Goal: Communication & Community: Answer question/provide support

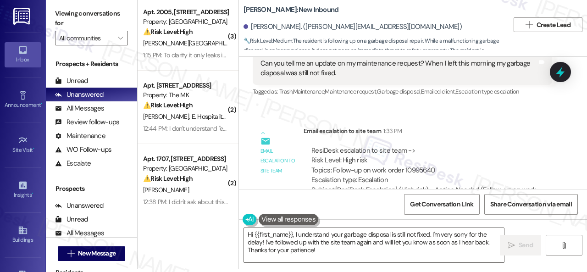
scroll to position [876, 0]
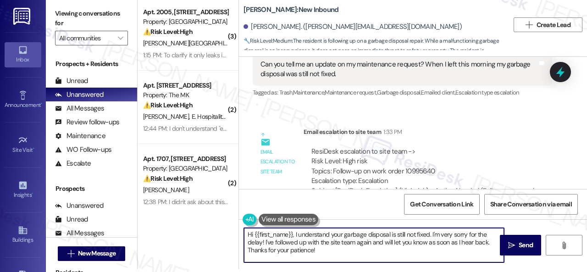
drag, startPoint x: 329, startPoint y: 251, endPoint x: 220, endPoint y: 223, distance: 112.5
click at [220, 223] on div "( 3 ) Apt. 2005, [STREET_ADDRESS] Property: Grand Villas ⚠️ Risk Level: High Th…" at bounding box center [362, 133] width 449 height 272
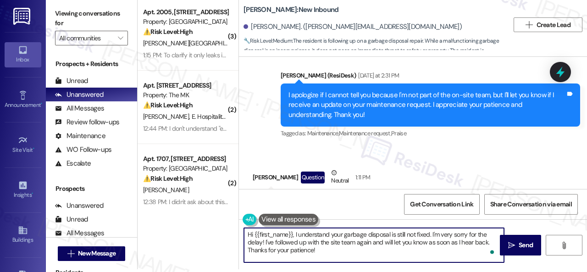
paste textarea "ey, I have an update on your concern. The site team has stated that they are a …"
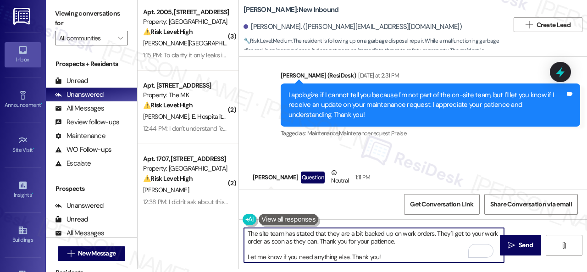
scroll to position [0, 0]
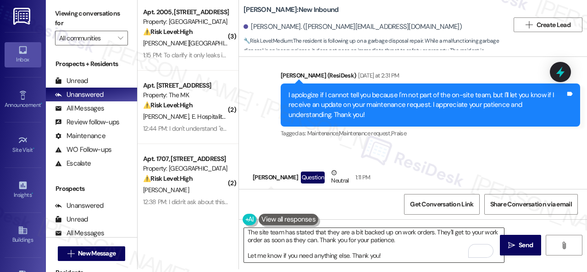
drag, startPoint x: 243, startPoint y: 247, endPoint x: 366, endPoint y: 245, distance: 123.3
click at [366, 245] on div "Hey, I have an update on your concern. The site team has stated that they are a…" at bounding box center [369, 244] width 261 height 35
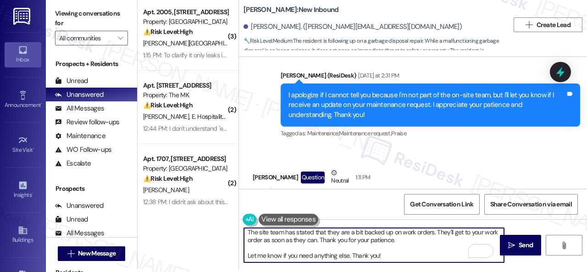
drag, startPoint x: 390, startPoint y: 246, endPoint x: 212, endPoint y: 246, distance: 177.9
click at [212, 246] on div "( 3 ) Apt. 2005, [STREET_ADDRESS] Property: Grand Villas ⚠️ Risk Level: High Th…" at bounding box center [362, 133] width 449 height 272
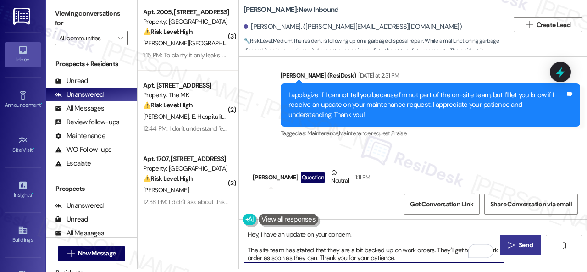
type textarea "Hey, I have an update on your concern. The site team has stated that they are a…"
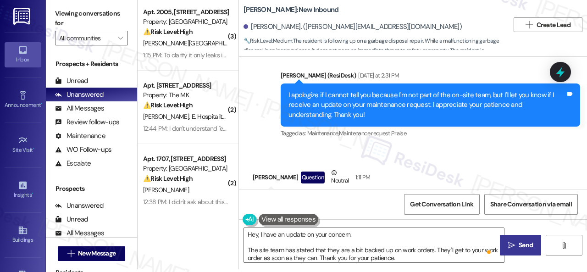
click at [513, 246] on span " Send" at bounding box center [520, 245] width 29 height 10
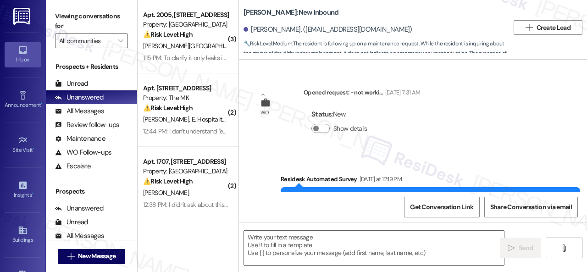
type textarea "Fetching suggested responses. Please feel free to read through the conversation…"
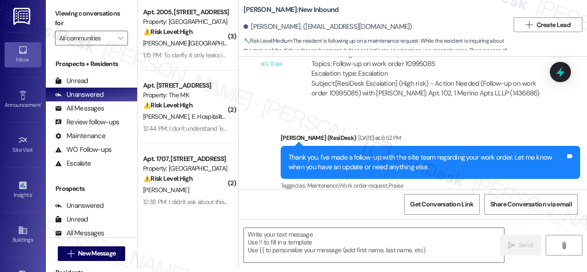
scroll to position [562, 0]
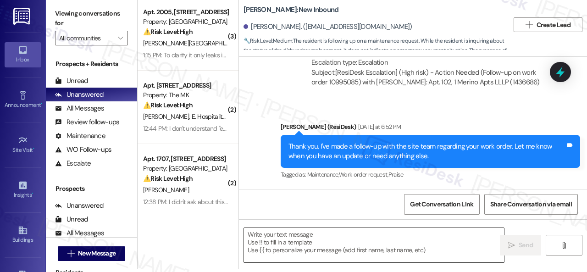
click at [321, 237] on textarea at bounding box center [374, 245] width 260 height 34
paste textarea "Hey, I have an update on your concern. The site team has stated that maintenanc…"
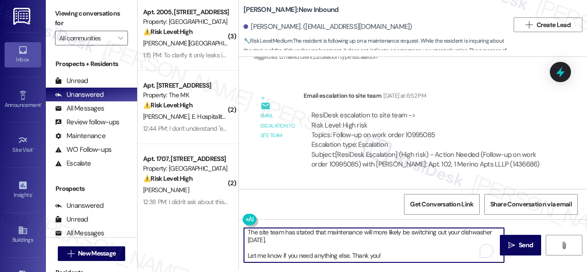
scroll to position [23, 0]
type textarea "Hey, I have an update on your concern. The site team has stated that maintenanc…"
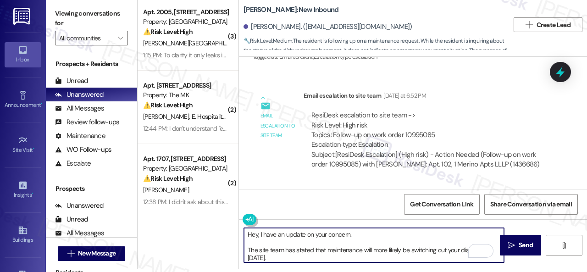
scroll to position [0, 0]
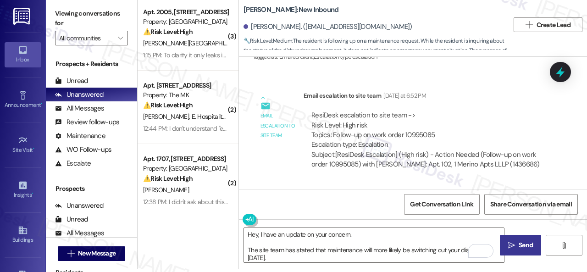
click at [517, 247] on span "Send" at bounding box center [526, 245] width 18 height 10
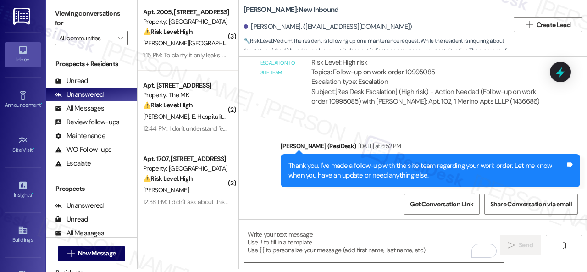
scroll to position [562, 0]
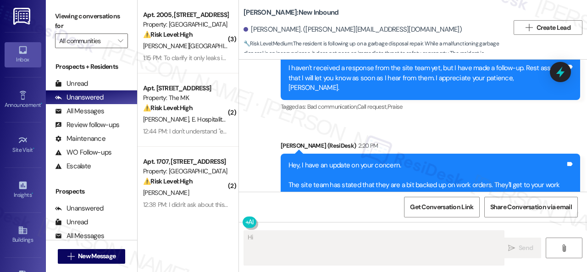
scroll to position [1120, 0]
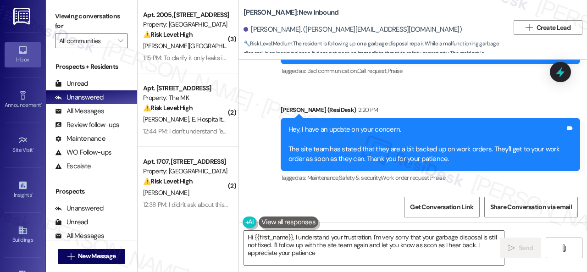
type textarea "Hi {{first_name}}, I understand your frustration. I'm very sorry that your garb…"
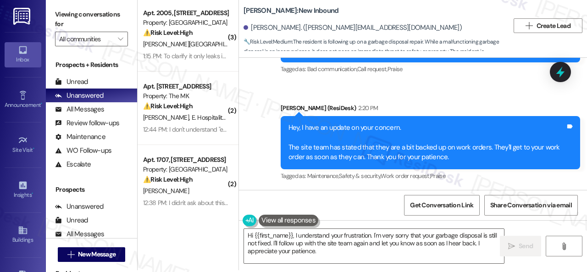
scroll to position [3, 0]
